Goal: Find specific page/section: Find specific page/section

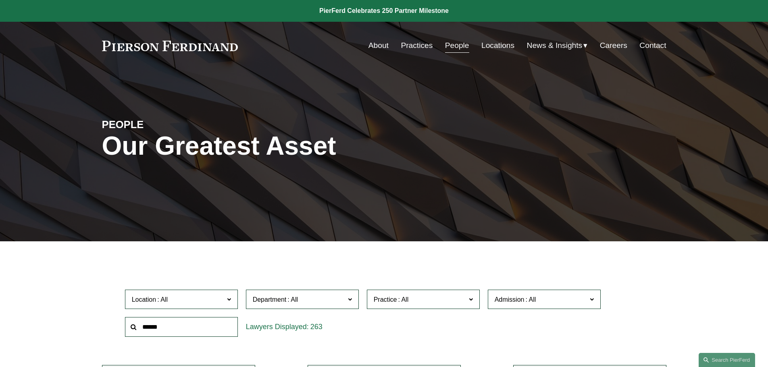
click at [491, 42] on link "Locations" at bounding box center [497, 45] width 33 height 15
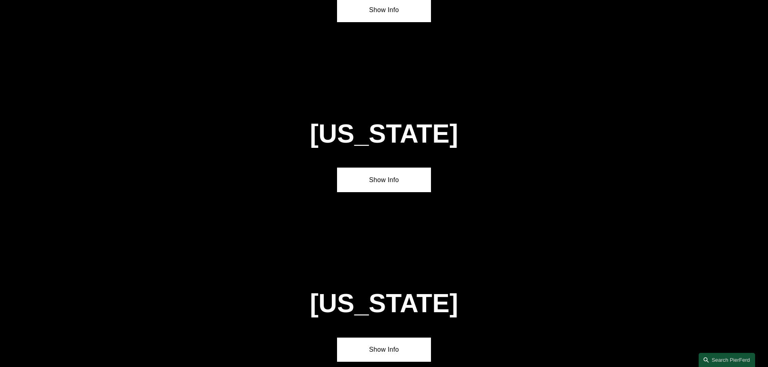
scroll to position [1974, 0]
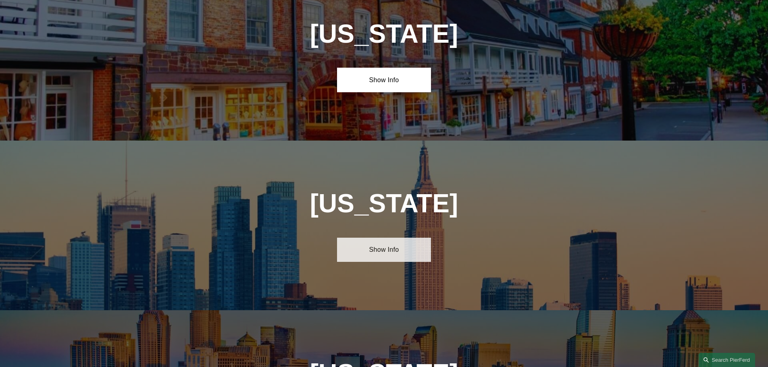
click at [383, 238] on link "Show Info" at bounding box center [384, 250] width 94 height 24
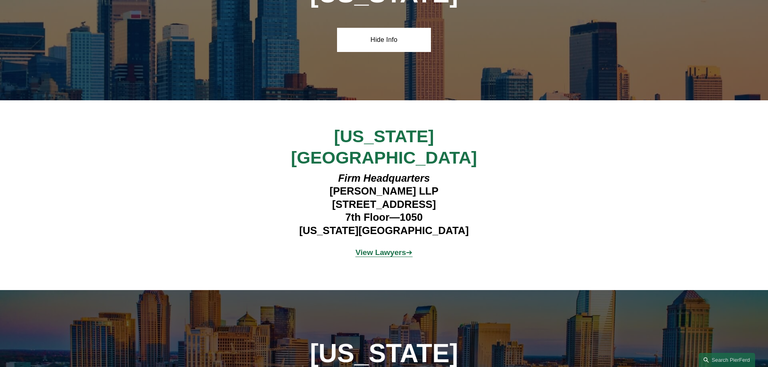
scroll to position [2337, 0]
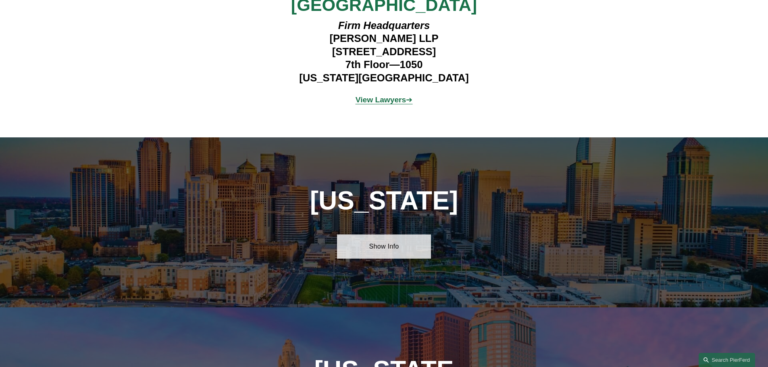
click at [388, 234] on link "Show Info" at bounding box center [384, 246] width 94 height 24
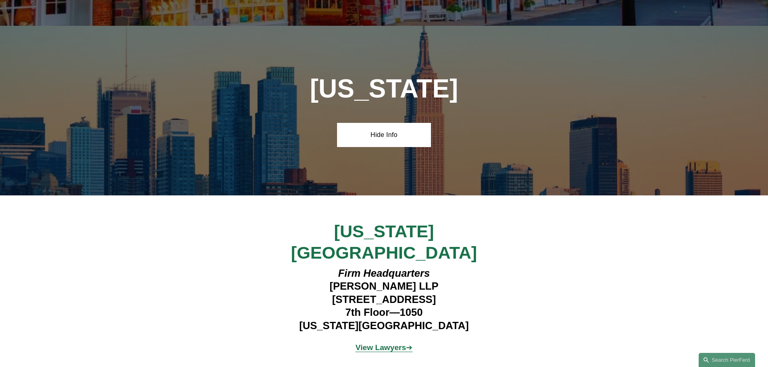
scroll to position [1813, 0]
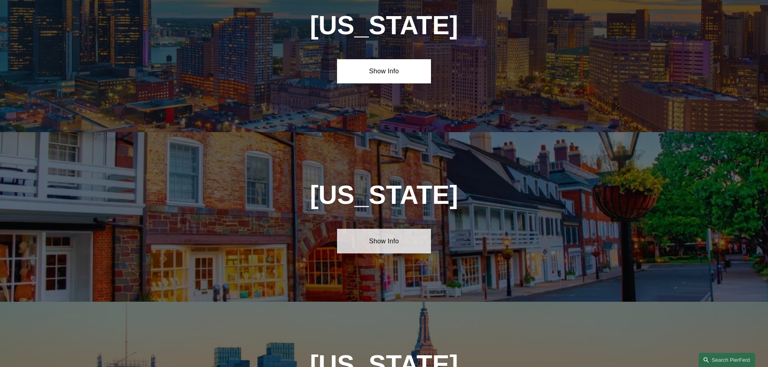
click at [387, 229] on link "Show Info" at bounding box center [384, 241] width 94 height 24
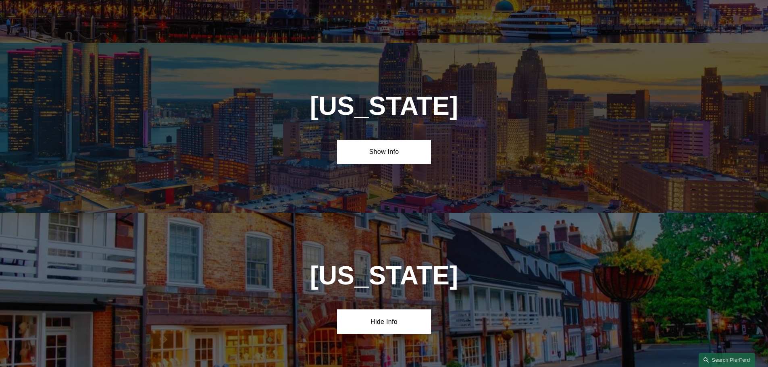
scroll to position [1612, 0]
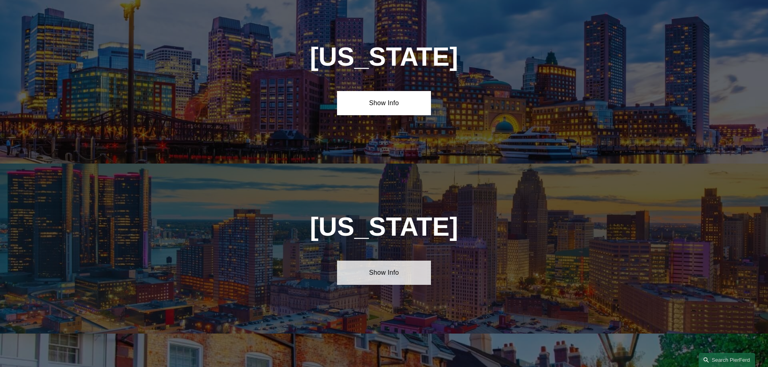
click at [388, 261] on link "Show Info" at bounding box center [384, 273] width 94 height 24
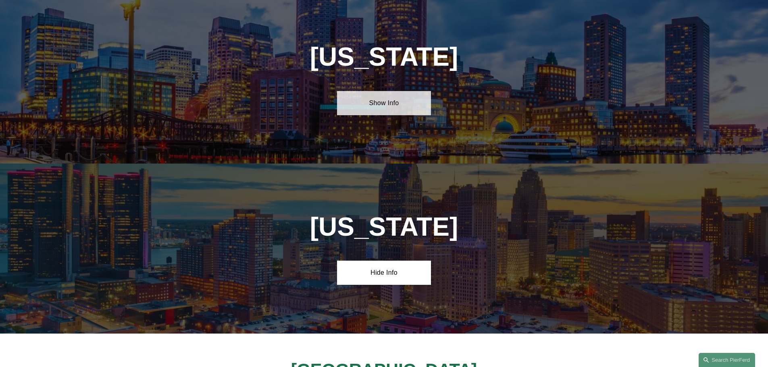
click at [388, 91] on link "Show Info" at bounding box center [384, 103] width 94 height 24
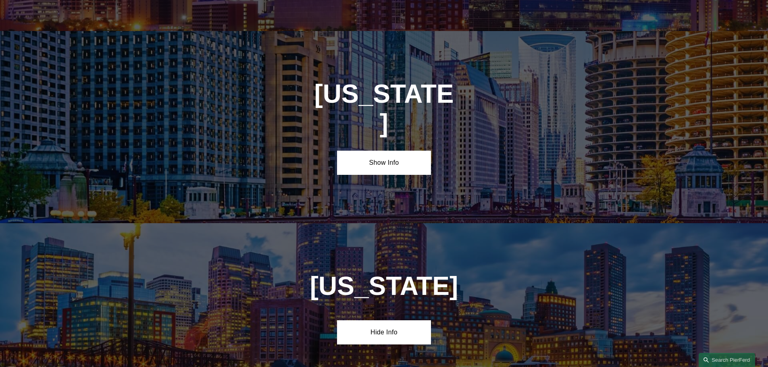
scroll to position [1330, 0]
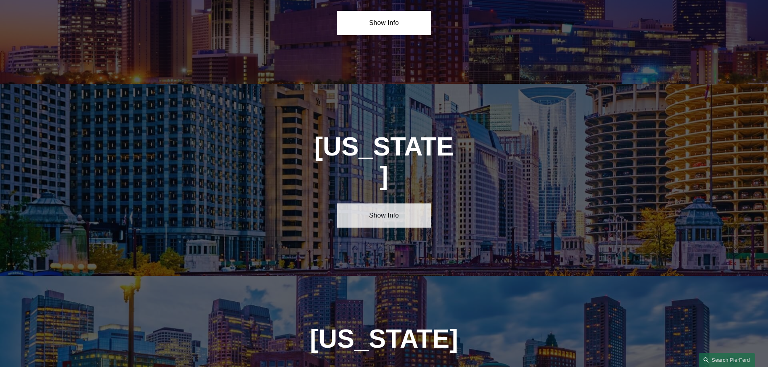
click at [390, 203] on link "Show Info" at bounding box center [384, 215] width 94 height 24
